Goal: Information Seeking & Learning: Learn about a topic

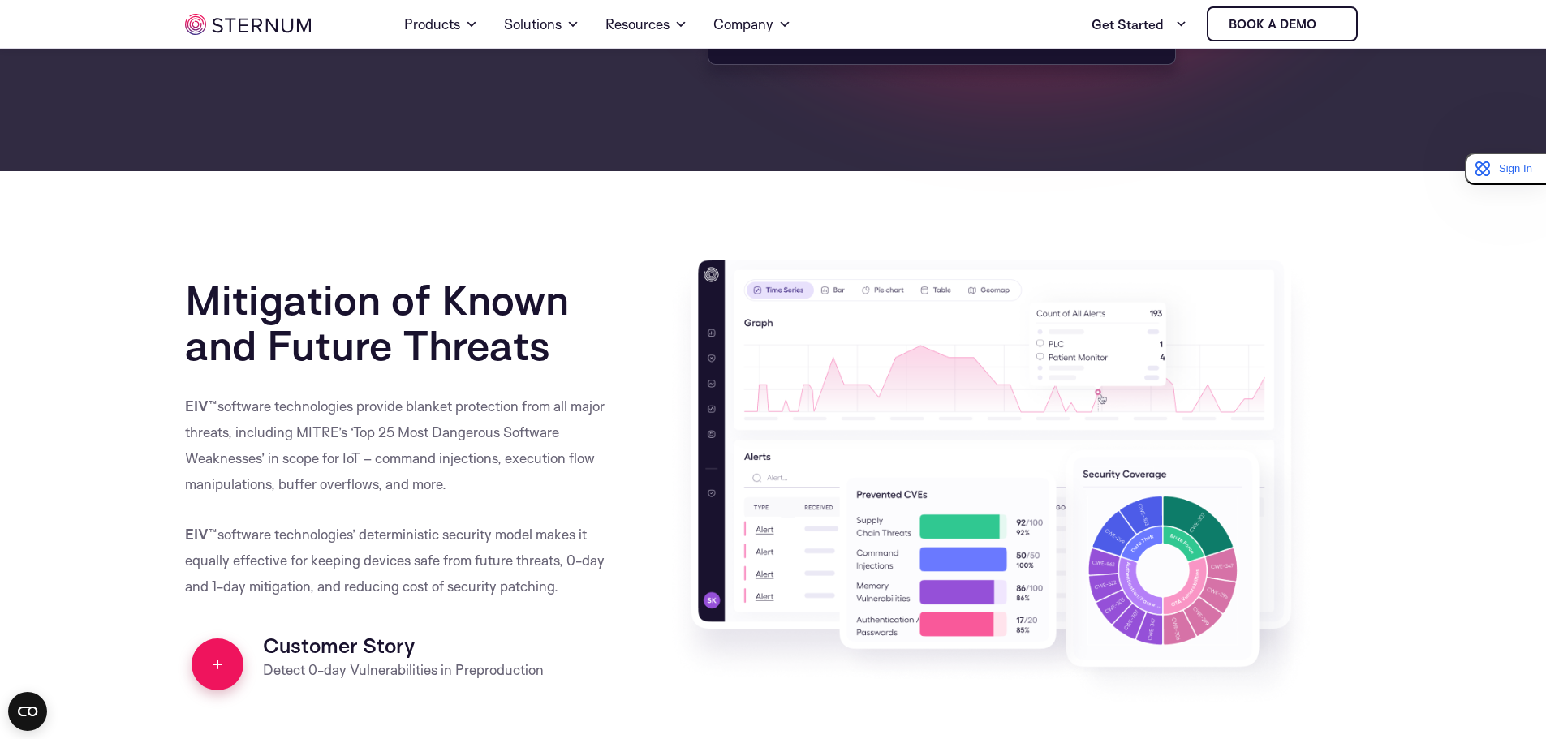
scroll to position [1612, 0]
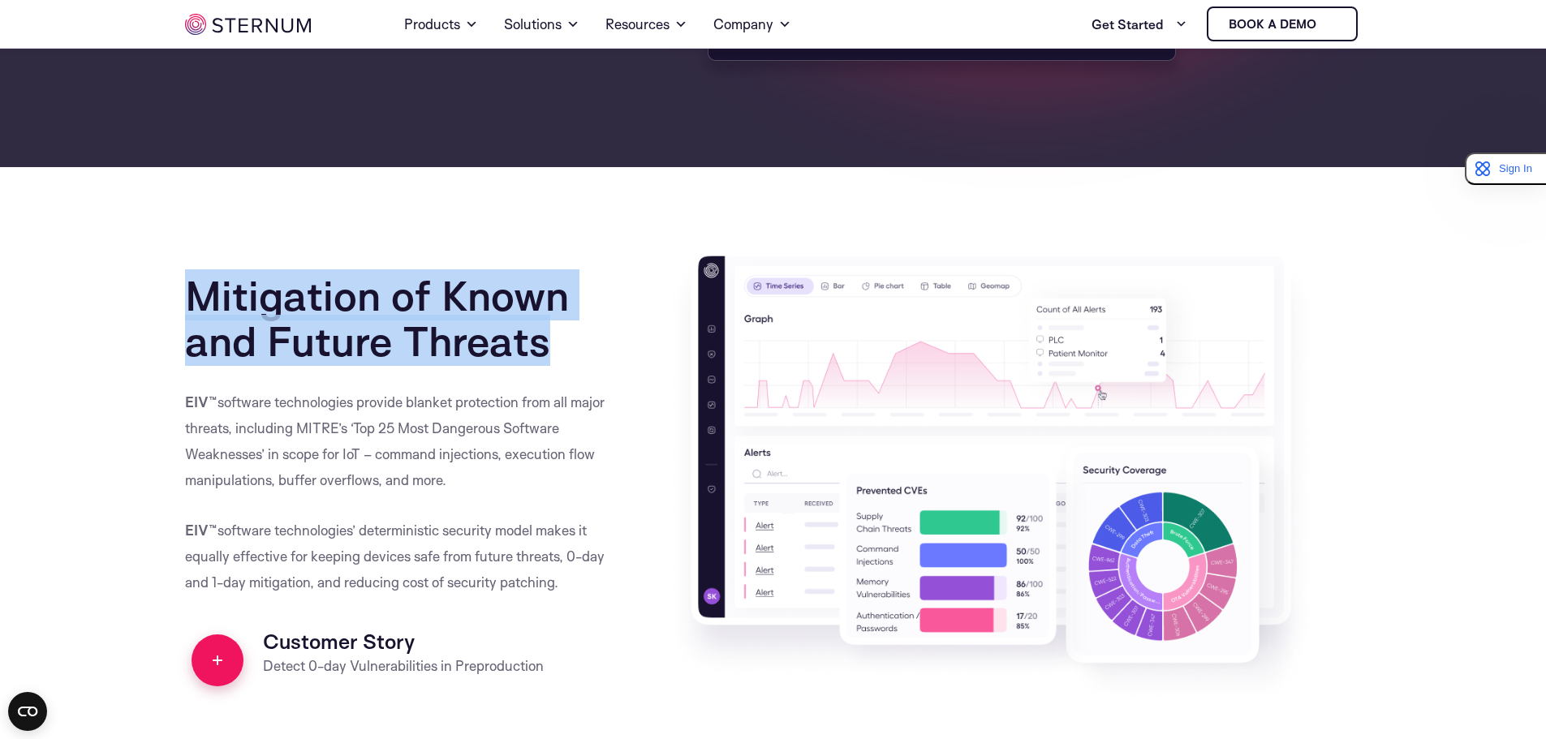
drag, startPoint x: 599, startPoint y: 325, endPoint x: 62, endPoint y: 270, distance: 539.0
click at [62, 270] on section "Mitigation of Known and Future Threats EIV™ software technologies provide blank…" at bounding box center [773, 517] width 1546 height 538
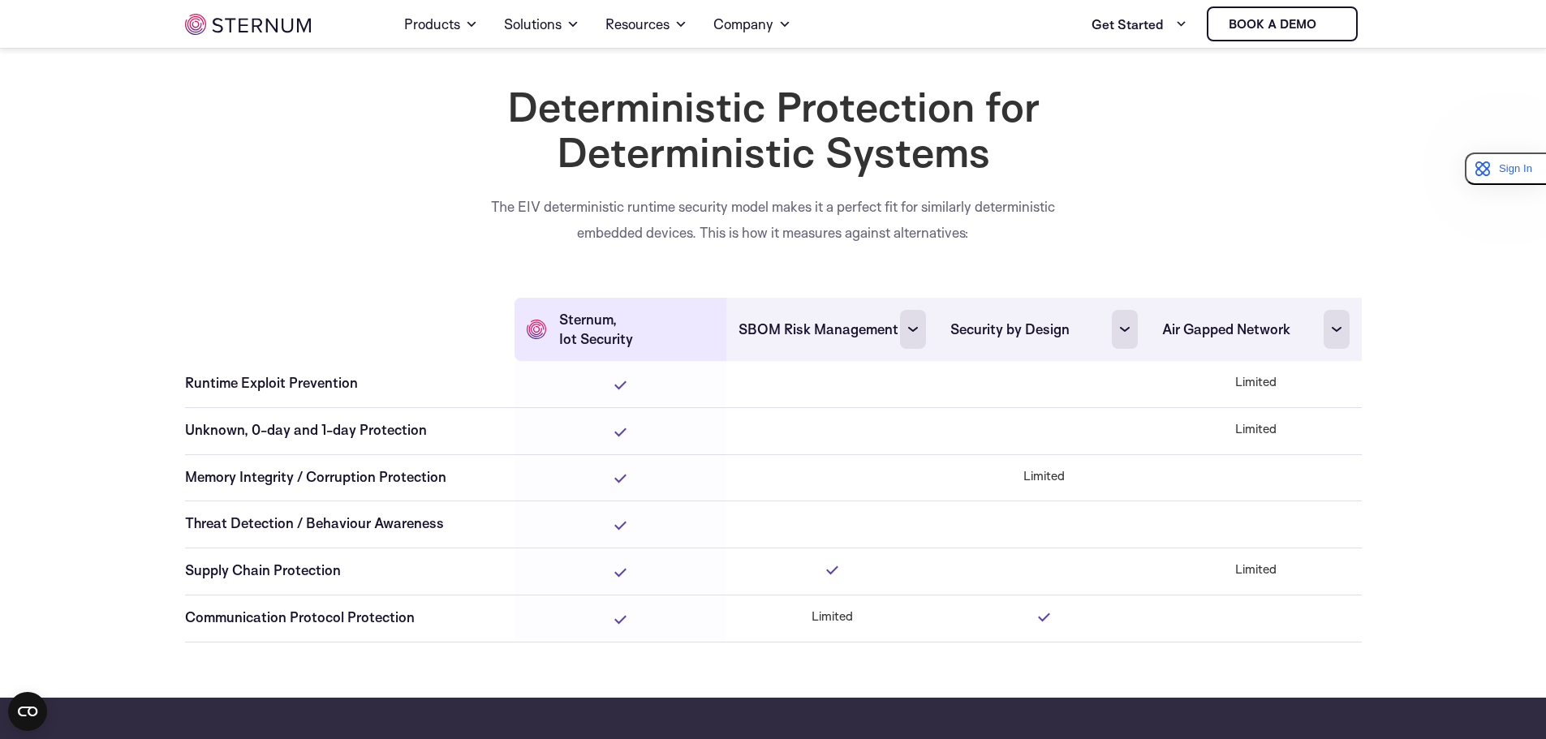
scroll to position [4371, 0]
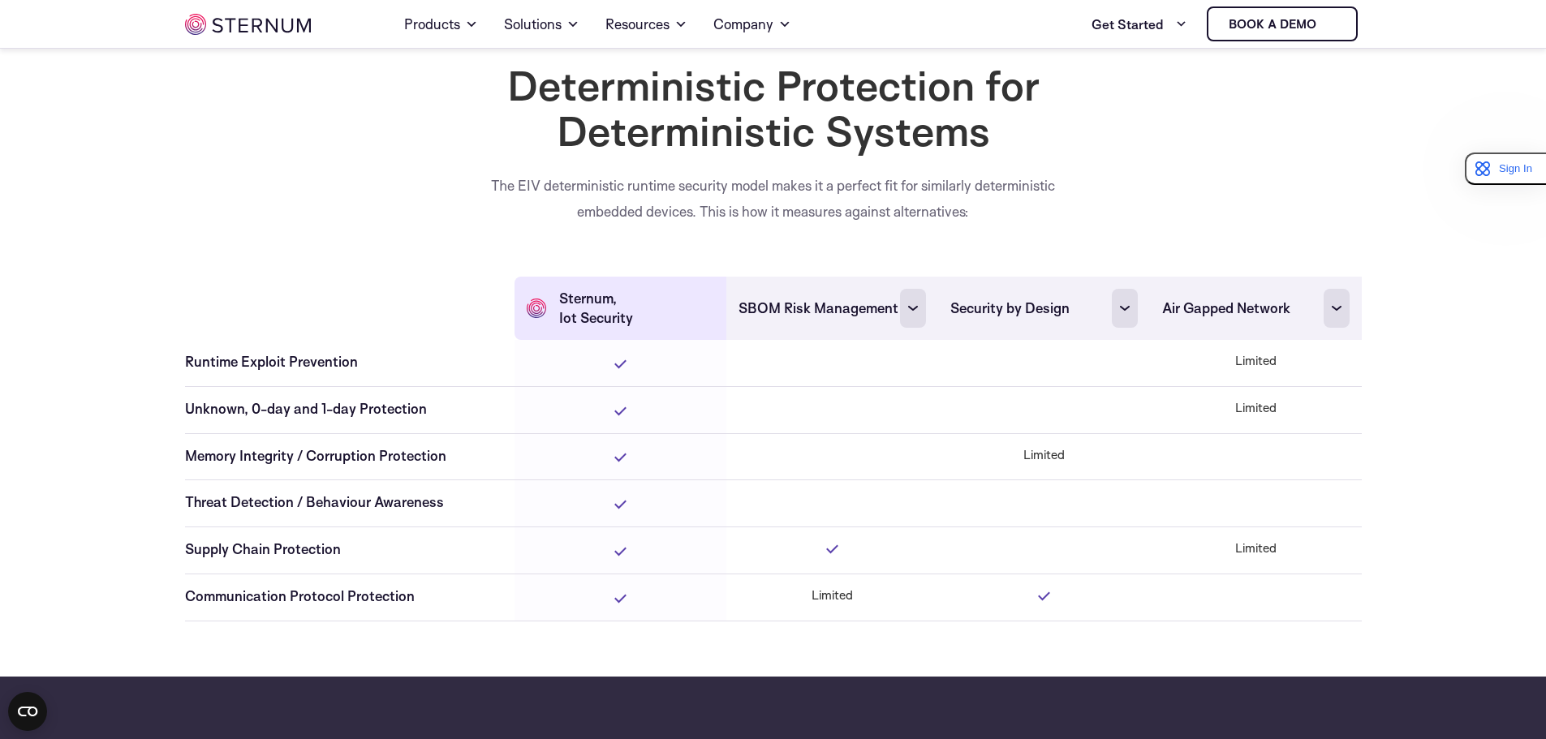
drag, startPoint x: 182, startPoint y: 401, endPoint x: 476, endPoint y: 633, distance: 374.9
click at [475, 633] on section "Deterministic Protection for Deterministic Systems The EIV deterministic runtim…" at bounding box center [773, 355] width 1546 height 587
click at [475, 616] on td "Communication Protocol Protection" at bounding box center [349, 597] width 329 height 47
drag, startPoint x: 418, startPoint y: 609, endPoint x: 176, endPoint y: 374, distance: 336.8
click at [175, 374] on section "Deterministic Protection for Deterministic Systems The EIV deterministic runtim…" at bounding box center [773, 355] width 1546 height 587
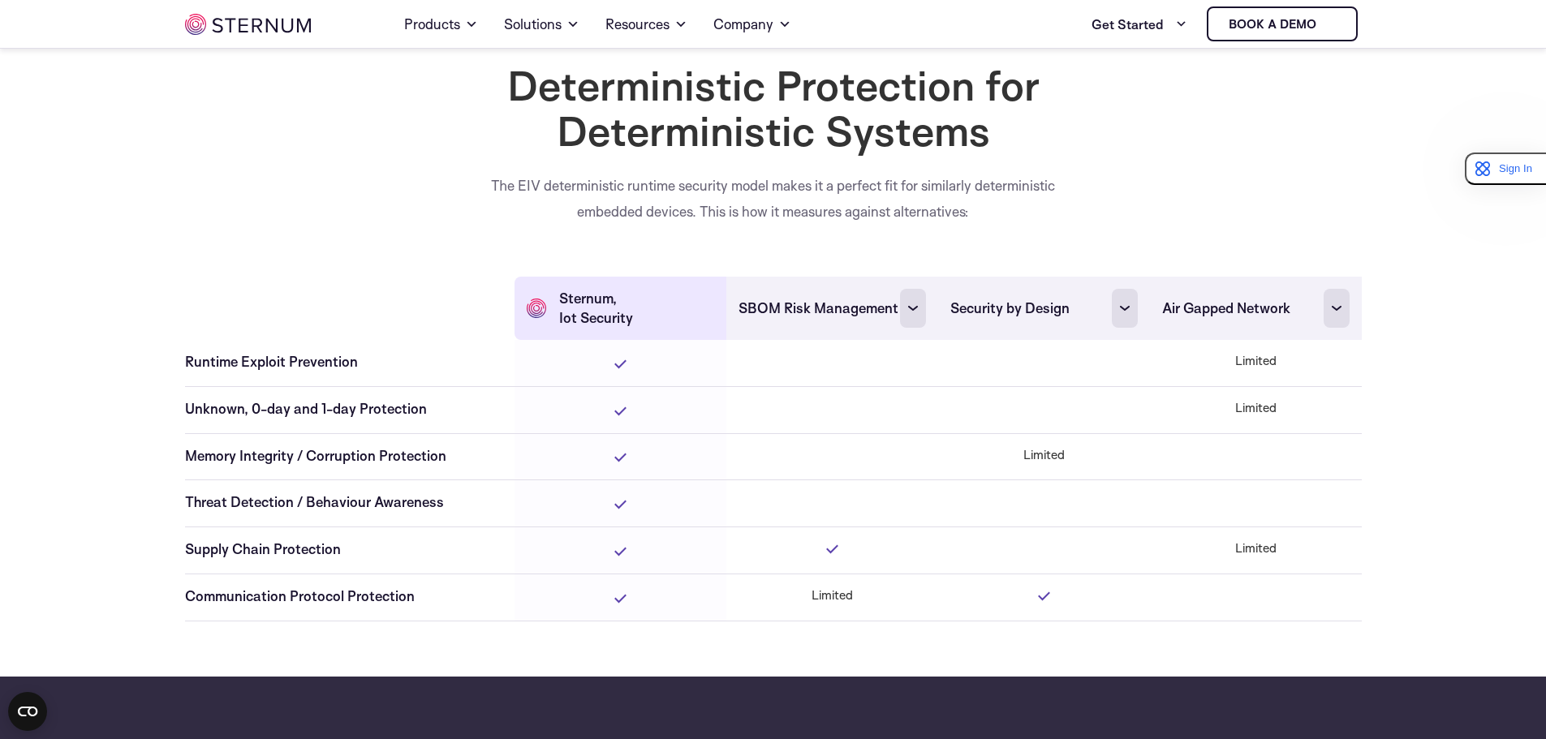
click at [176, 374] on section "Deterministic Protection for Deterministic Systems The EIV deterministic runtim…" at bounding box center [773, 355] width 1546 height 587
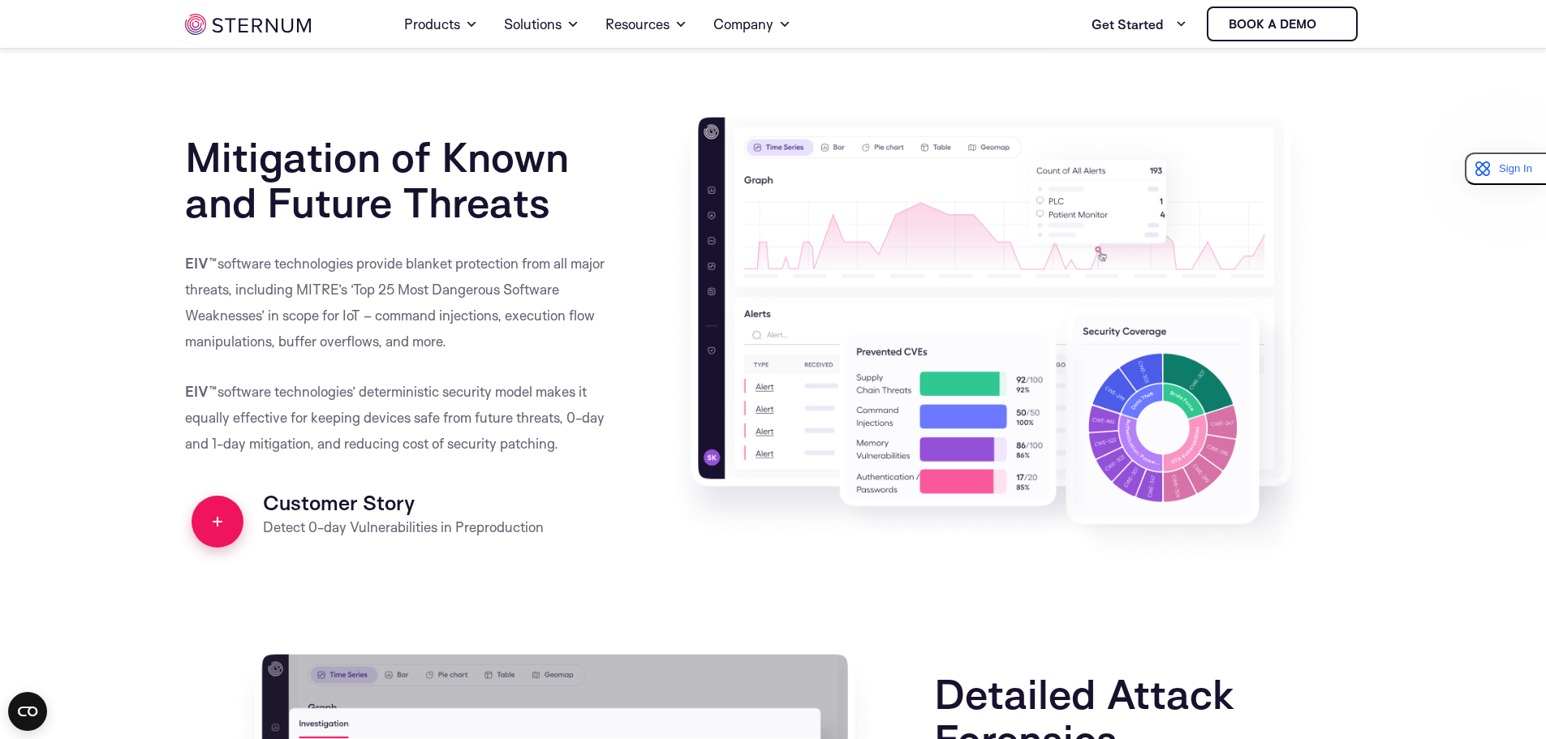
scroll to position [1612, 0]
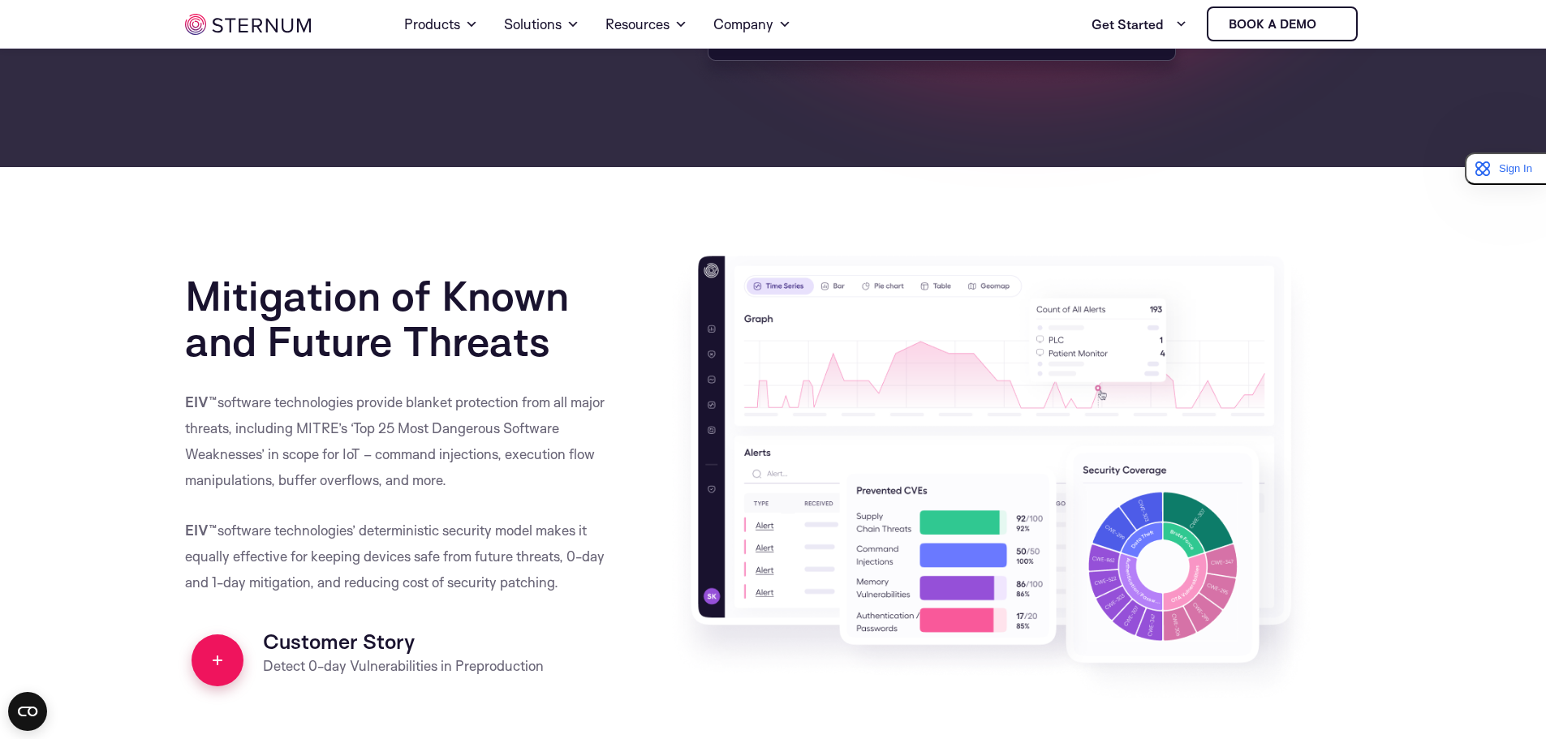
click at [1475, 487] on section "Mitigation of Known and Future Threats EIV™ software technologies provide blank…" at bounding box center [773, 517] width 1546 height 538
